Goal: Book appointment/travel/reservation

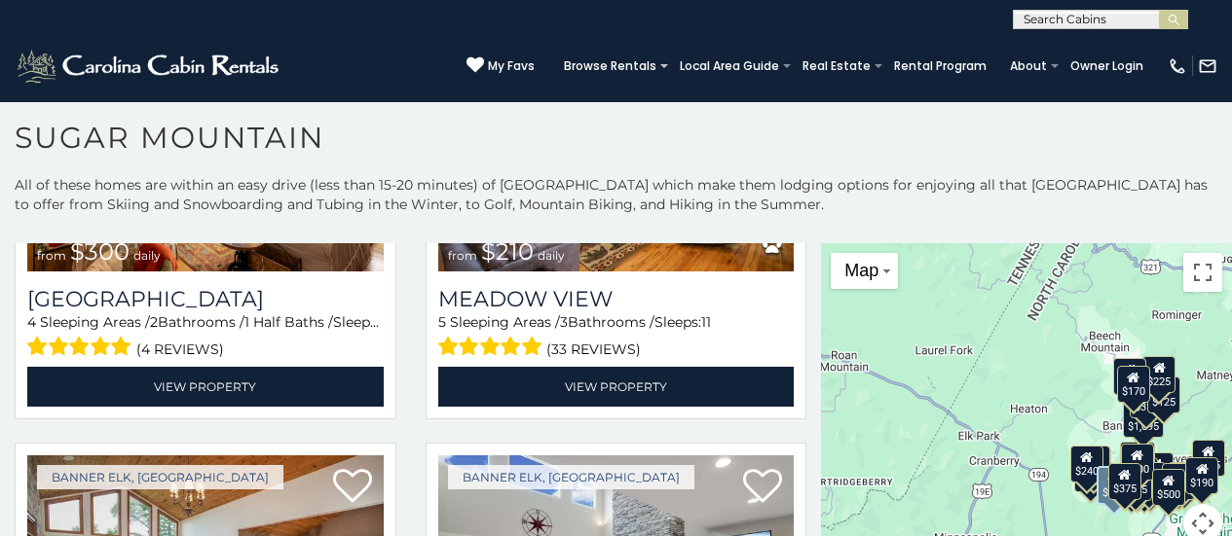
scroll to position [4227, 0]
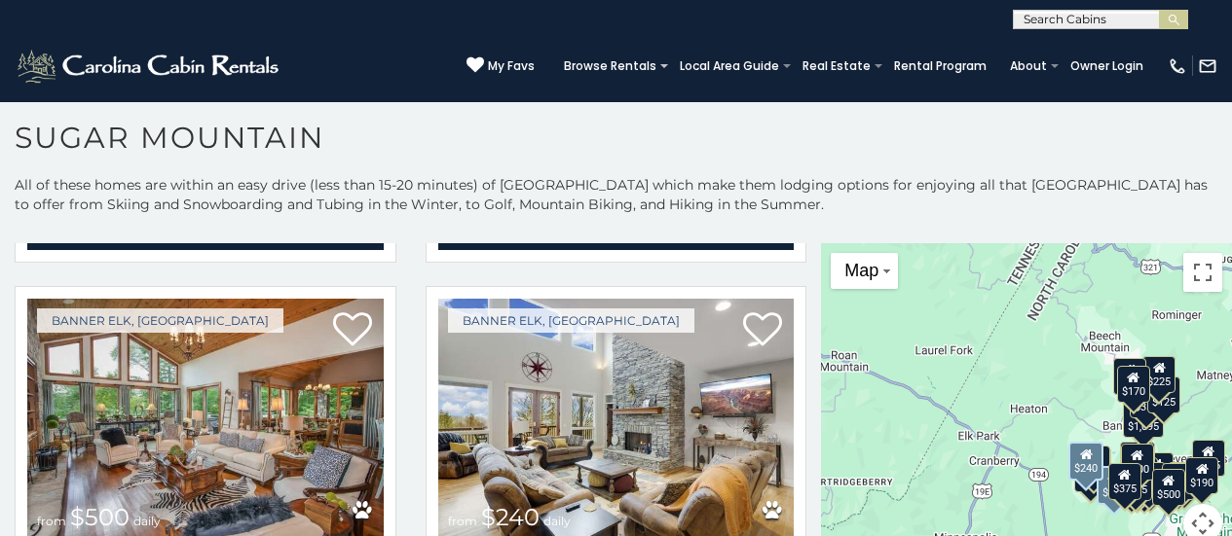
click at [473, 437] on img at bounding box center [616, 418] width 356 height 239
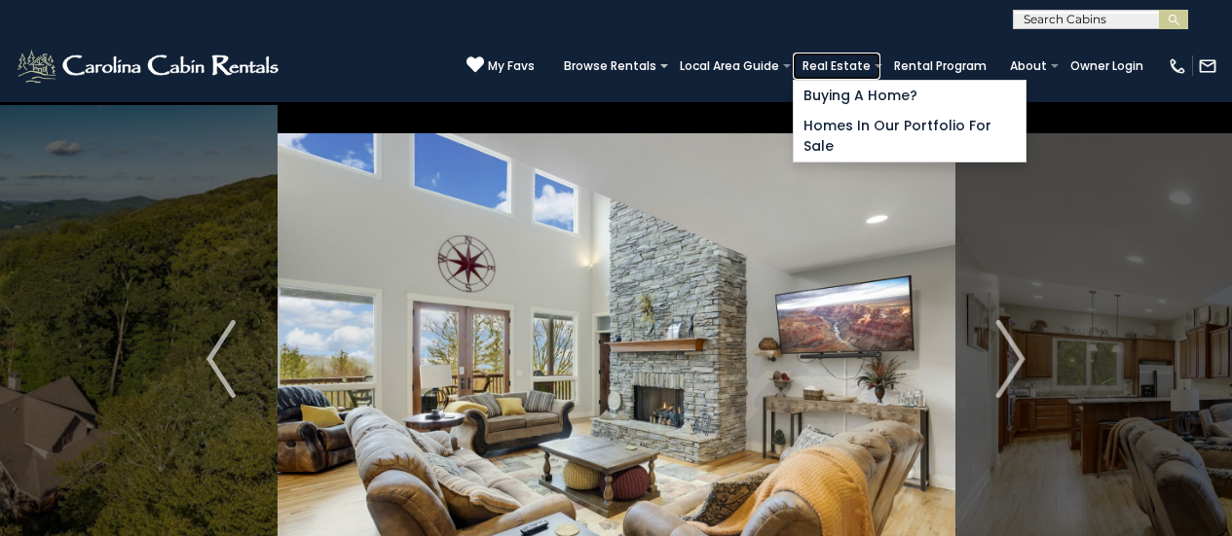
click at [829, 60] on link "Real Estate" at bounding box center [836, 66] width 88 height 27
